Goal: Information Seeking & Learning: Find specific fact

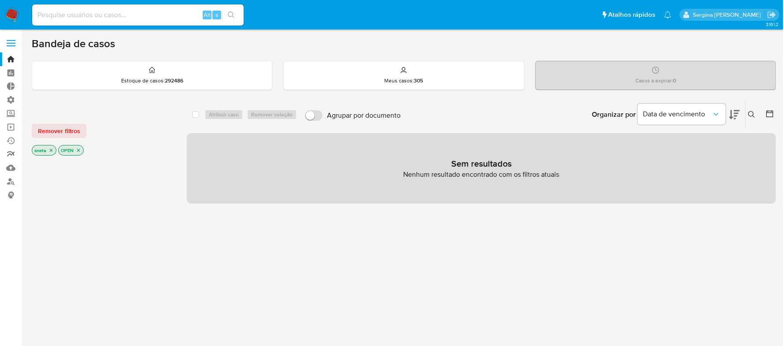
click at [11, 153] on link "relatórios" at bounding box center [52, 155] width 105 height 14
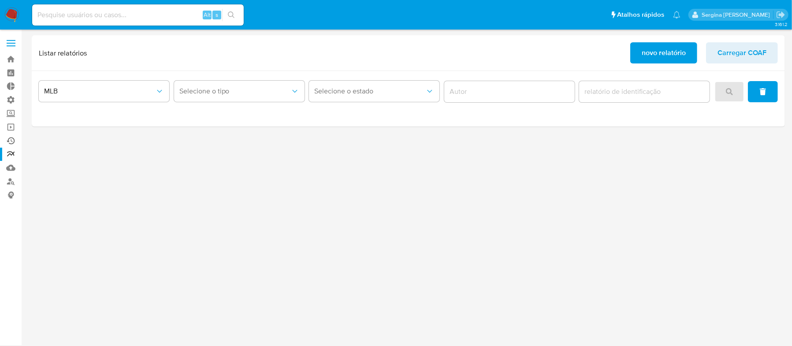
click at [12, 140] on link "Ejecuções automáticas" at bounding box center [52, 141] width 105 height 14
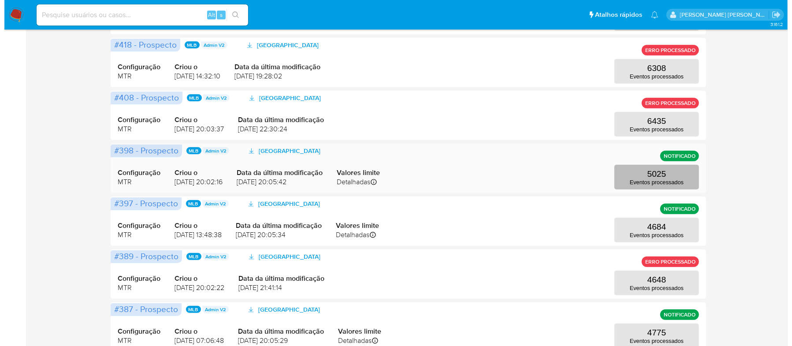
scroll to position [353, 0]
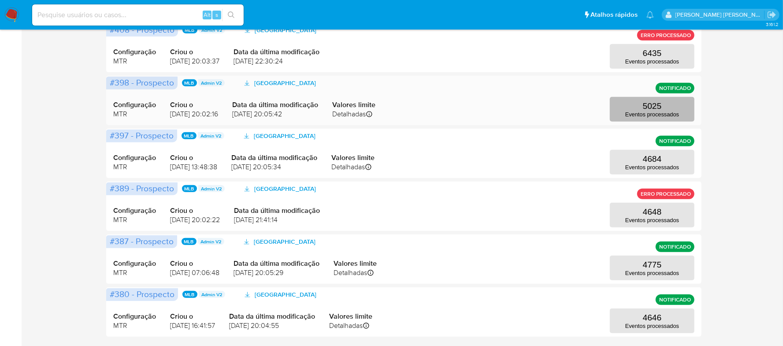
click at [643, 113] on p "Eventos processados" at bounding box center [653, 114] width 54 height 7
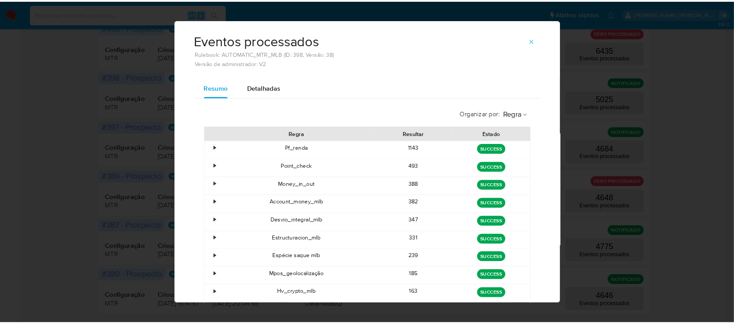
scroll to position [1, 0]
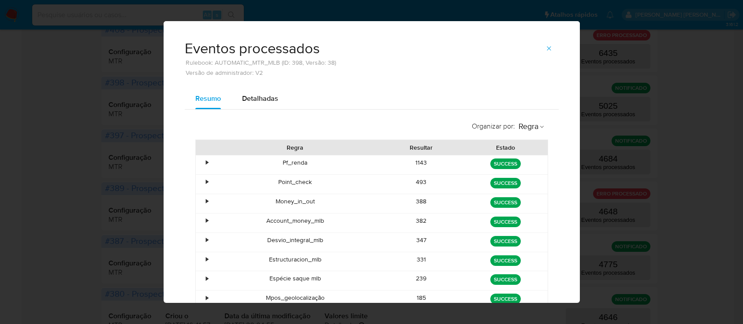
click at [692, 68] on div "Eventos processados Rulebook: AUTOMATIC_MTR_MLB (ID: 398, Versão: 38) Versão de…" at bounding box center [371, 162] width 743 height 324
click at [547, 48] on icon "button" at bounding box center [548, 48] width 7 height 7
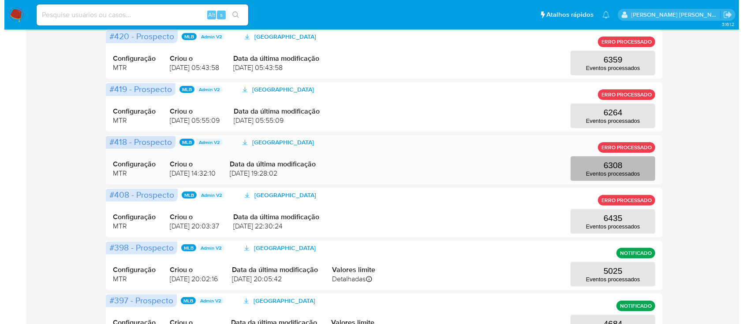
scroll to position [242, 0]
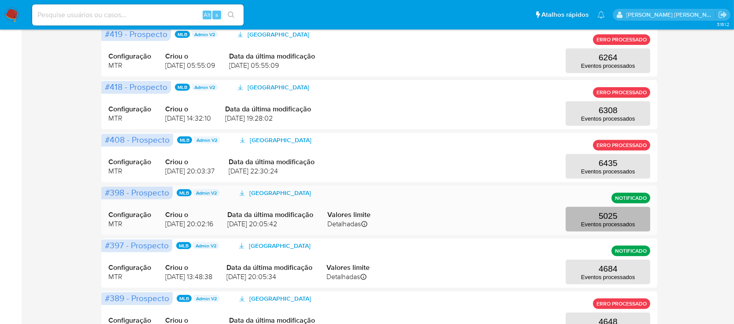
drag, startPoint x: 610, startPoint y: 220, endPoint x: 614, endPoint y: 223, distance: 5.0
click at [614, 223] on button "5025 Eventos processados" at bounding box center [608, 219] width 85 height 25
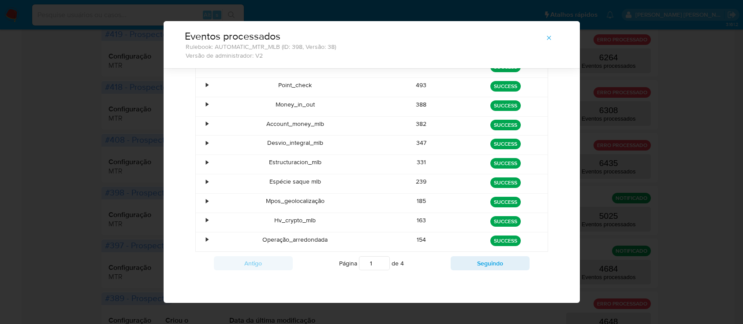
scroll to position [0, 0]
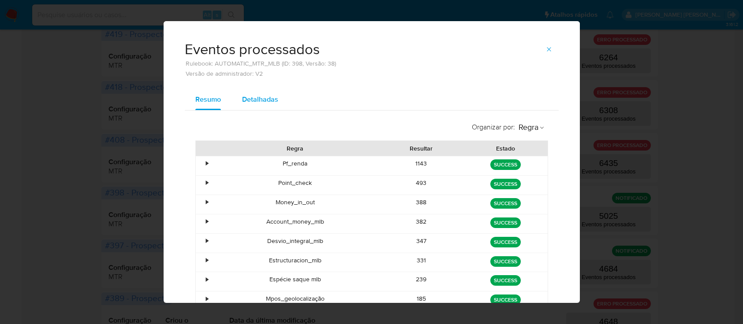
click at [250, 93] on div "Detalhadas" at bounding box center [260, 99] width 36 height 21
select select "10"
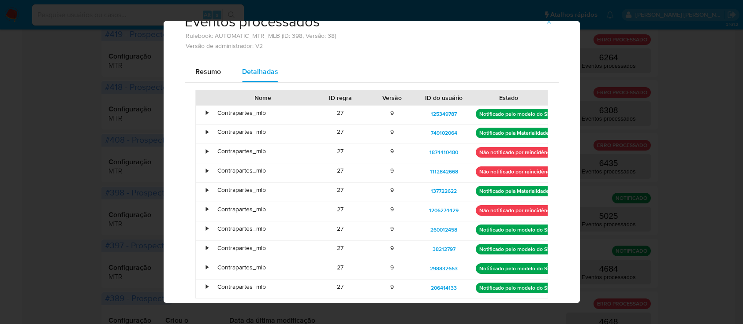
scroll to position [56, 0]
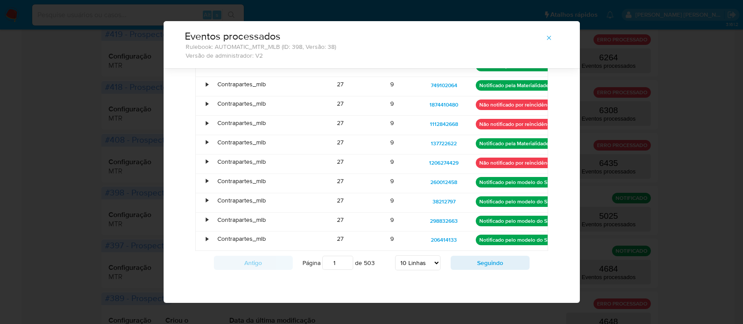
click at [415, 265] on select "5 Linhas 10 Linhas 20 Linhas 25 Linhas 50 Linhas 100 Linhas" at bounding box center [417, 263] width 45 height 15
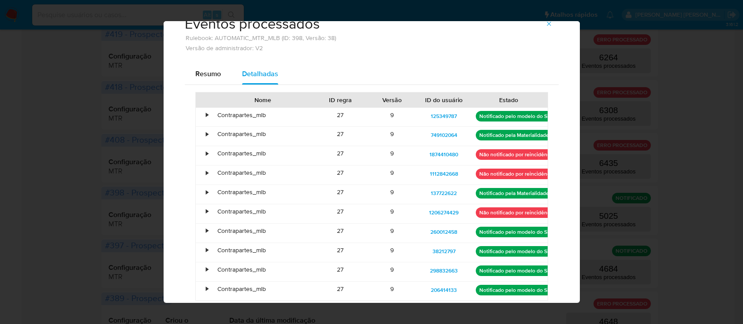
scroll to position [0, 0]
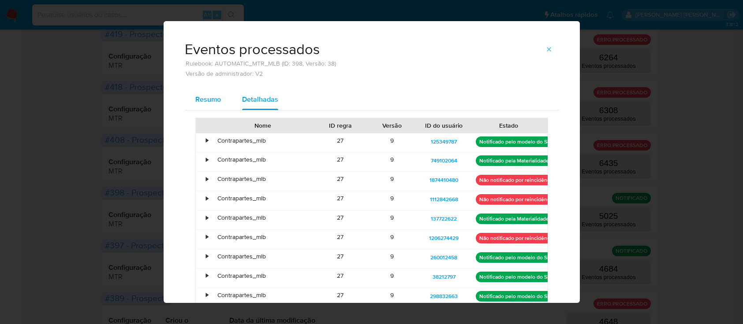
click at [209, 101] on span "Resumo" at bounding box center [208, 99] width 26 height 10
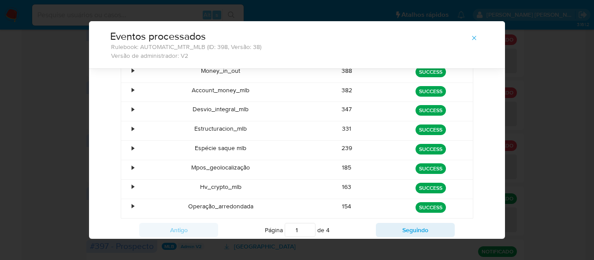
scroll to position [142, 0]
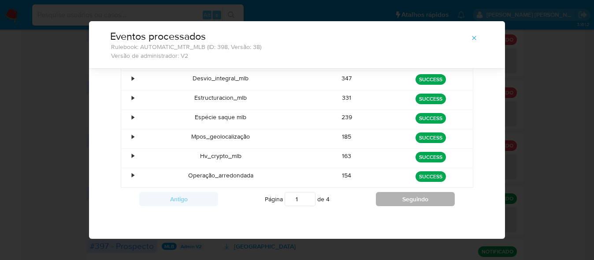
click at [436, 200] on button "Seguindo" at bounding box center [415, 199] width 79 height 14
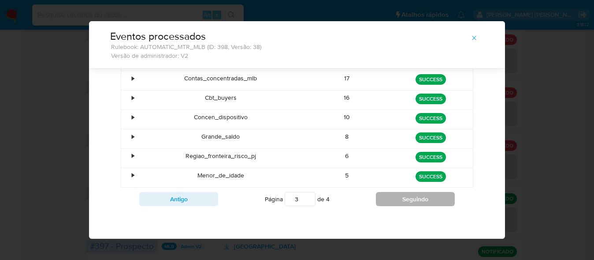
click at [436, 200] on button "Seguindo" at bounding box center [415, 199] width 79 height 14
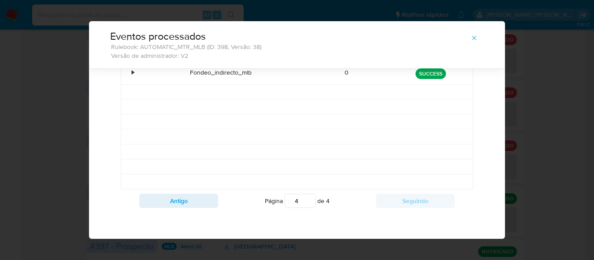
scroll to position [112, 0]
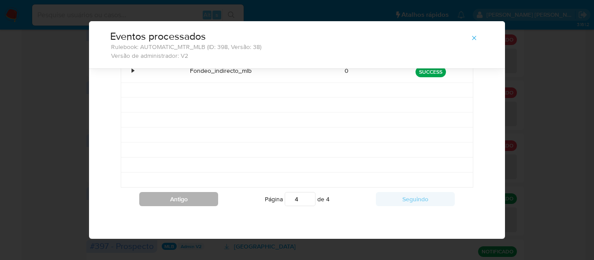
click at [201, 199] on button "Antigo" at bounding box center [178, 199] width 79 height 14
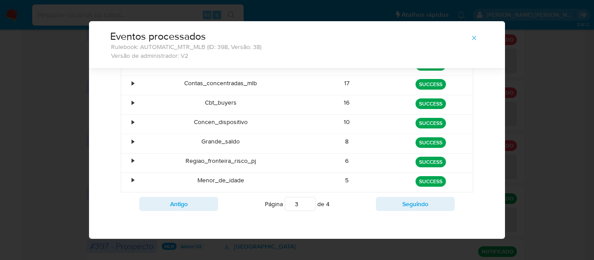
scroll to position [142, 0]
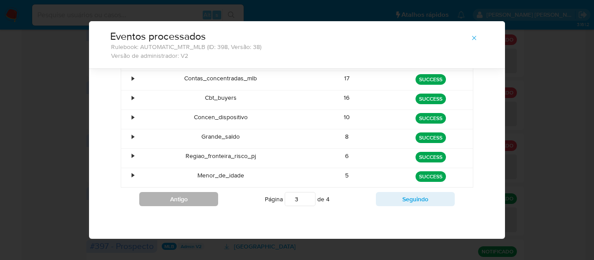
click at [194, 201] on button "Antigo" at bounding box center [178, 199] width 79 height 14
type input "2"
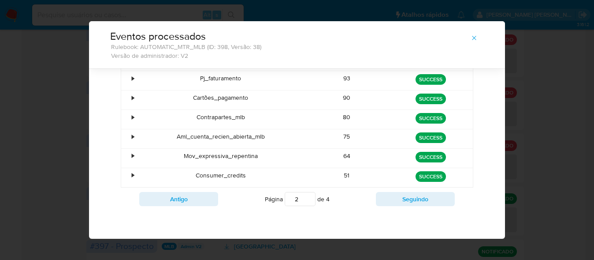
click at [44, 40] on div "Eventos processados Rulebook: AUTOMATIC_MTR_MLB (ID: 398, Versão: 38) Versão de…" at bounding box center [297, 130] width 594 height 260
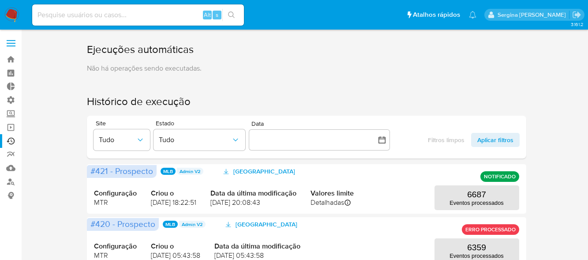
click at [79, 16] on input at bounding box center [138, 14] width 212 height 11
paste input "193594948"
type input "193594948"
click at [229, 14] on icon "search-icon" at bounding box center [231, 14] width 7 height 7
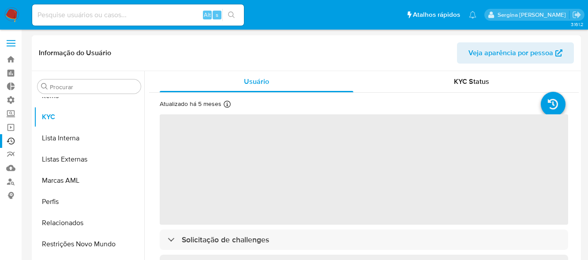
scroll to position [457, 0]
select select "10"
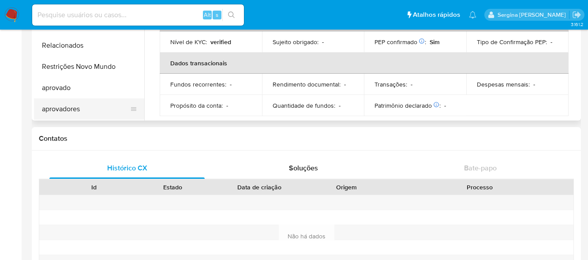
scroll to position [88, 0]
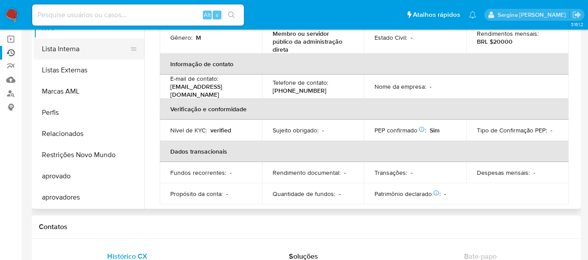
click at [68, 46] on button "Lista Interna" at bounding box center [85, 48] width 103 height 21
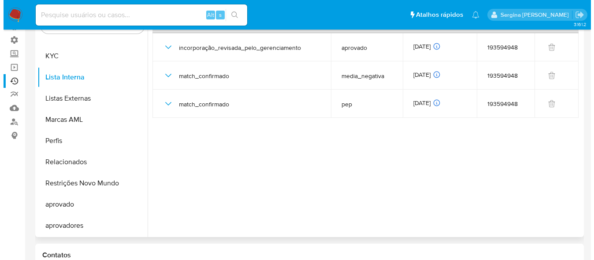
scroll to position [44, 0]
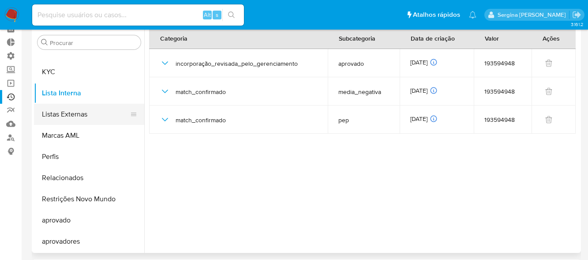
click at [72, 114] on button "Listas Externas" at bounding box center [85, 114] width 103 height 21
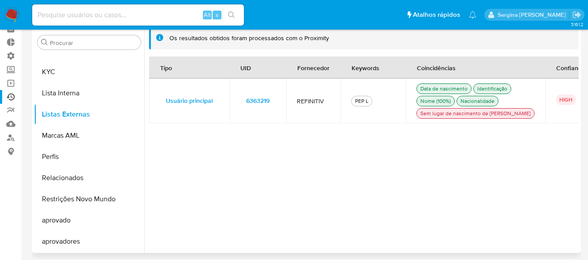
click at [257, 105] on span "6363219" at bounding box center [257, 100] width 23 height 12
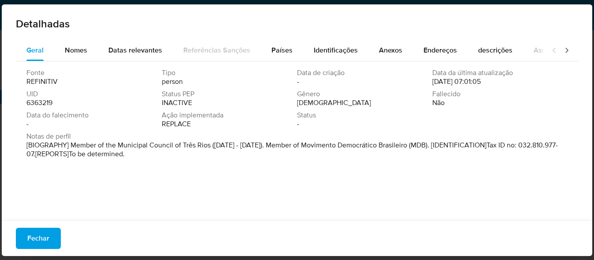
drag, startPoint x: 155, startPoint y: 104, endPoint x: 202, endPoint y: 103, distance: 47.2
click at [202, 103] on div "Fonte REFINITIV Tipo person Data de criação - Data da última atualização 03/07/…" at bounding box center [296, 99] width 541 height 63
click at [199, 115] on span "Ação implementada" at bounding box center [229, 115] width 134 height 9
drag, startPoint x: 115, startPoint y: 145, endPoint x: 274, endPoint y: 150, distance: 158.8
click at [274, 150] on p "[BIOGRAPHY] Member of the Municipal Council of Três Rios (Jan 2021 - Dec 2024).…" at bounding box center [296, 150] width 540 height 18
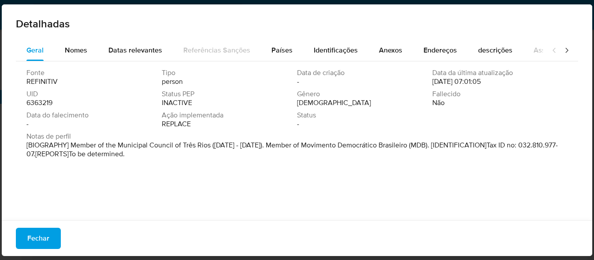
click at [322, 171] on div "Fonte REFINITIV Tipo person Data de criação - Data da última atualização 03/07/…" at bounding box center [297, 138] width 563 height 154
drag, startPoint x: 312, startPoint y: 103, endPoint x: 279, endPoint y: 102, distance: 32.6
click at [279, 102] on div "Fonte REFINITIV Tipo person Data de criação - Data da última atualização 03/07/…" at bounding box center [296, 99] width 541 height 63
click at [54, 240] on button "Fechar" at bounding box center [38, 237] width 45 height 21
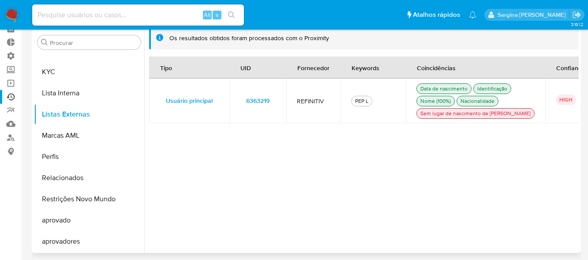
click at [255, 107] on span "6363219" at bounding box center [257, 100] width 23 height 12
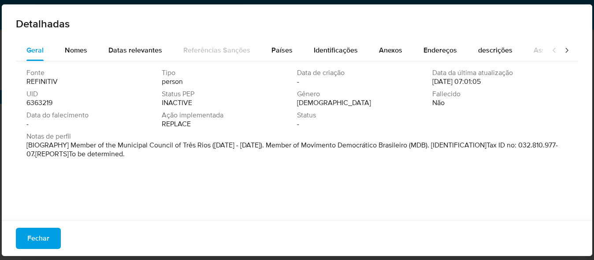
drag, startPoint x: 156, startPoint y: 104, endPoint x: 208, endPoint y: 106, distance: 51.6
click at [208, 106] on div "Fonte REFINITIV Tipo person Data de criação - Data da última atualização 03/07/…" at bounding box center [296, 99] width 541 height 63
drag, startPoint x: 192, startPoint y: 110, endPoint x: 163, endPoint y: 110, distance: 29.1
click at [163, 110] on div "Fonte REFINITIV Tipo person Data de criação - Data da última atualização 03/07/…" at bounding box center [296, 99] width 541 height 63
click at [228, 127] on div "Ação implementada REPLACE" at bounding box center [229, 120] width 135 height 18
